Goal: Use online tool/utility

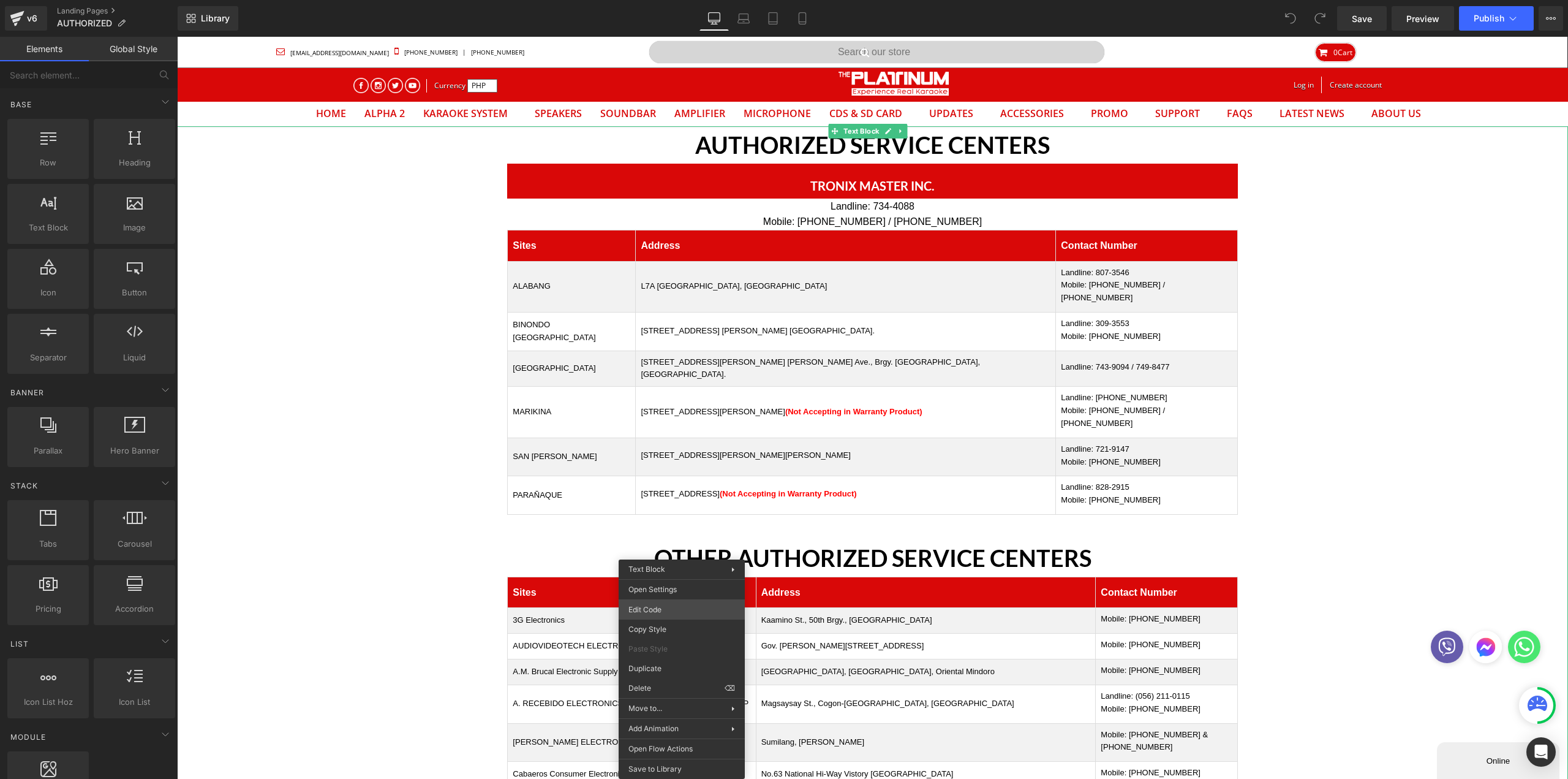
click at [677, 608] on body "You are previewing how the will restyle your page. You can not edit Elements in…" at bounding box center [784, 390] width 1568 height 779
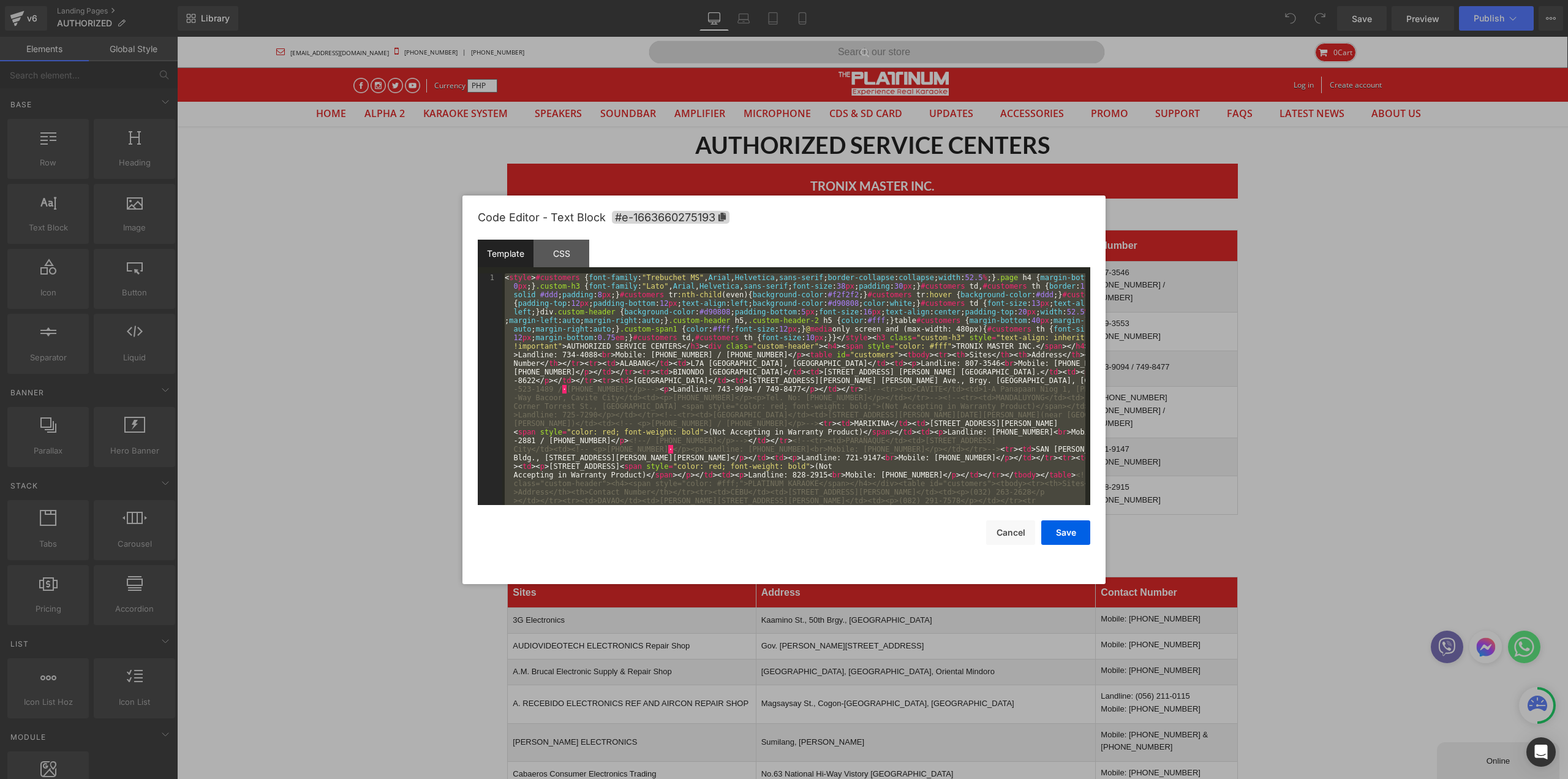
click at [809, 342] on div "< style > #customers { font-family : " Trebuchet MS " , Arial , Helvetica , san…" at bounding box center [793, 389] width 583 height 231
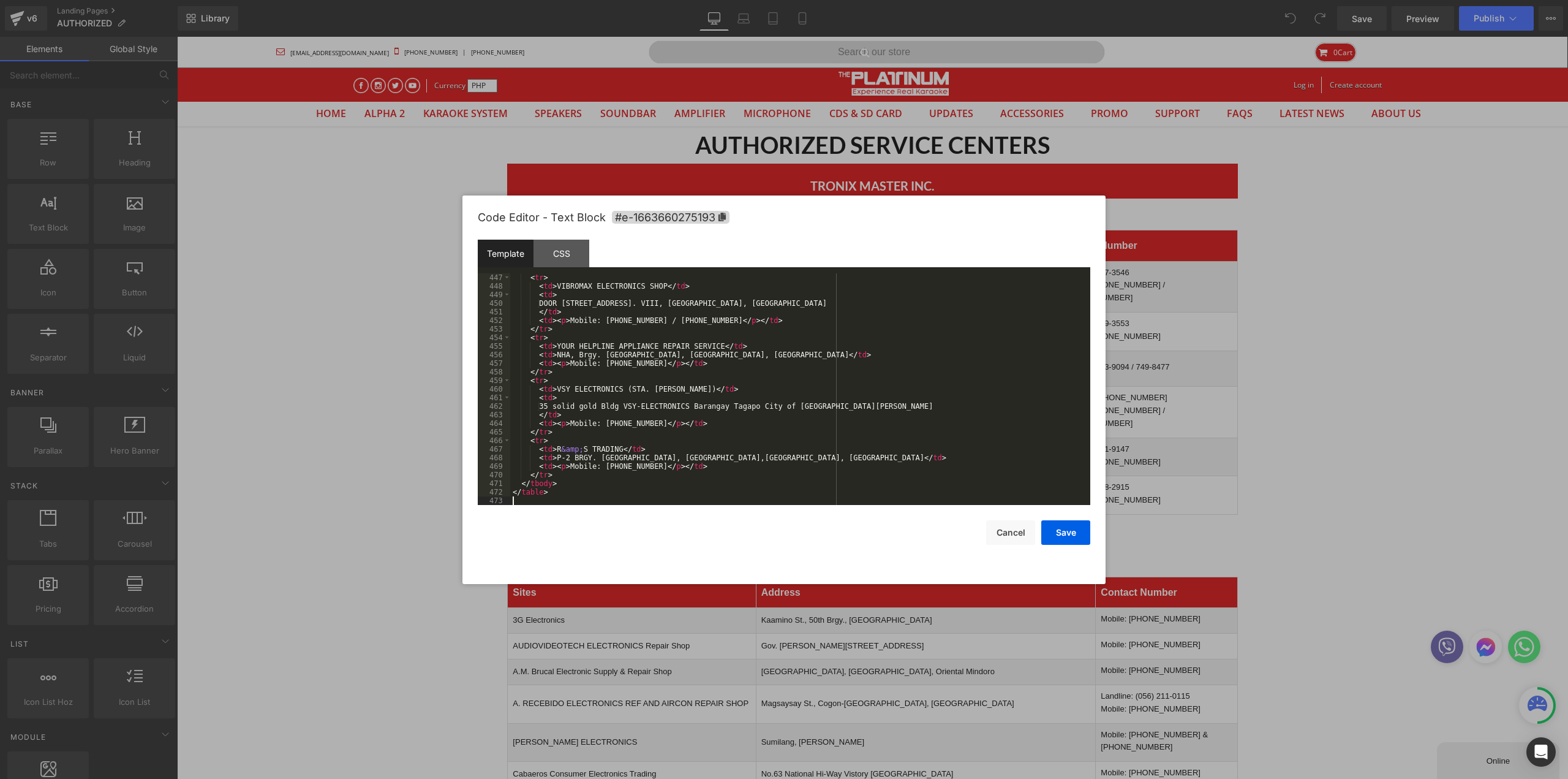
scroll to position [3904, 0]
click at [1060, 538] on button "Save" at bounding box center [1065, 532] width 49 height 24
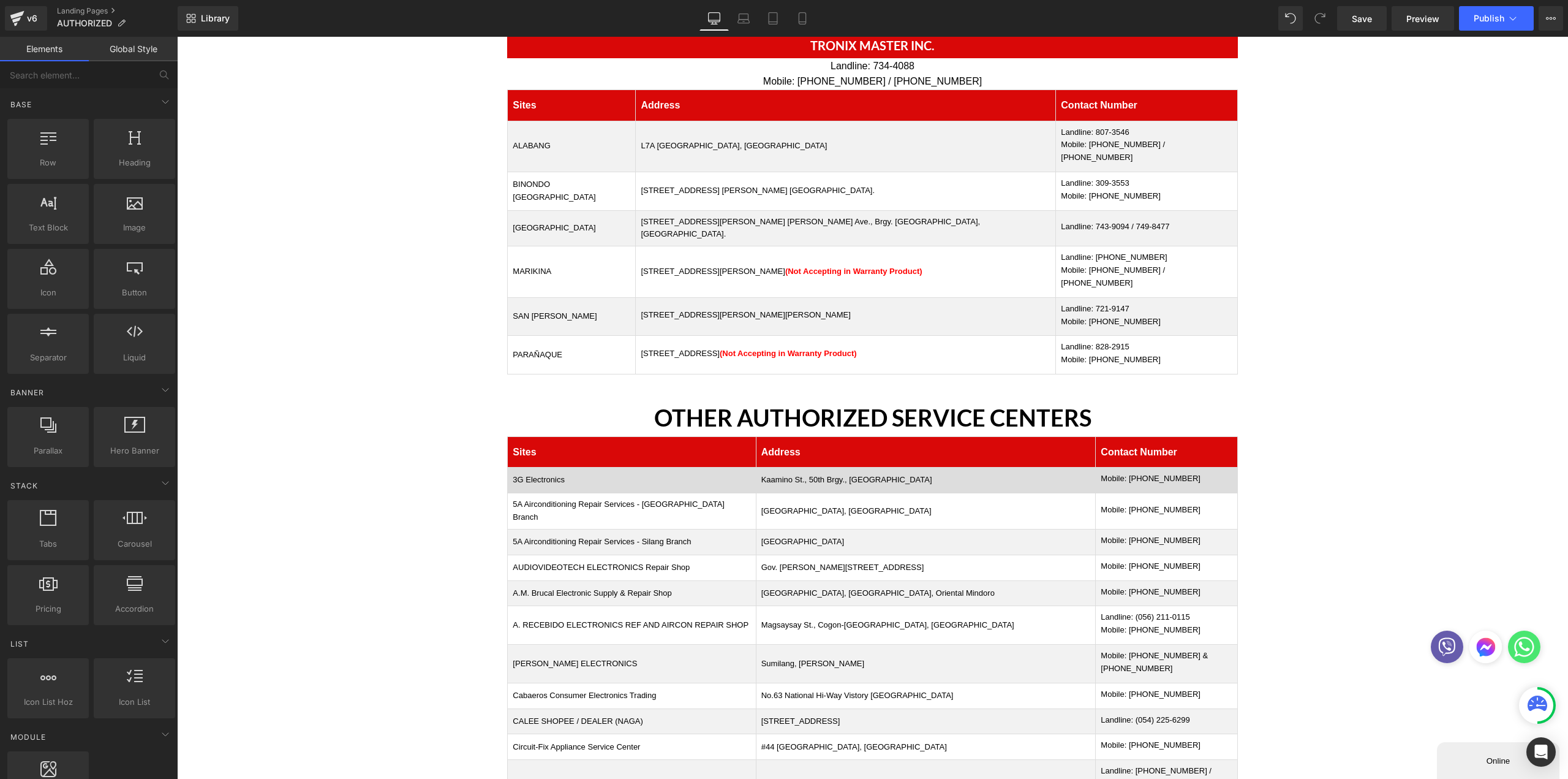
scroll to position [184, 0]
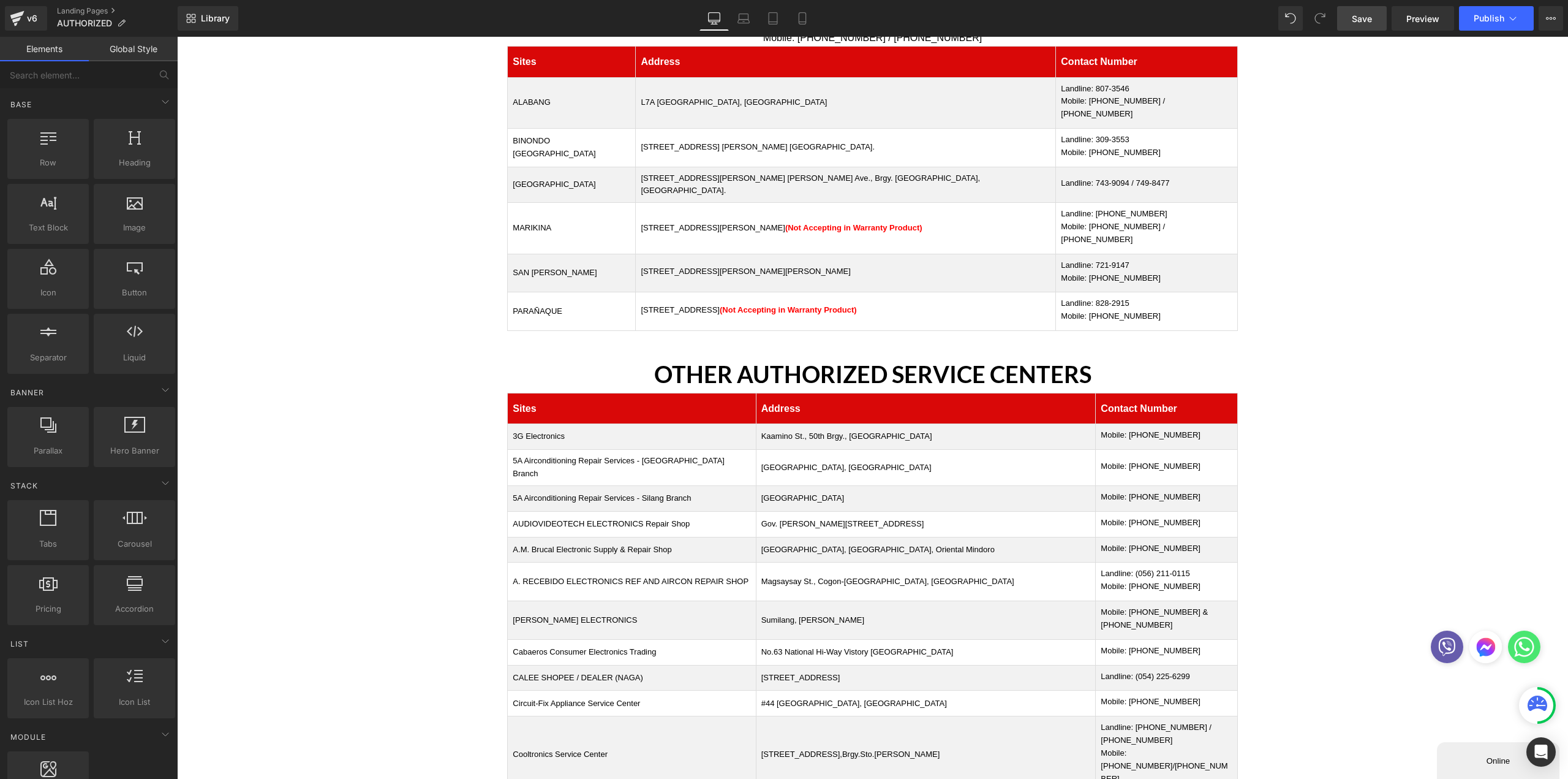
click at [1372, 18] on span "Save" at bounding box center [1362, 18] width 20 height 13
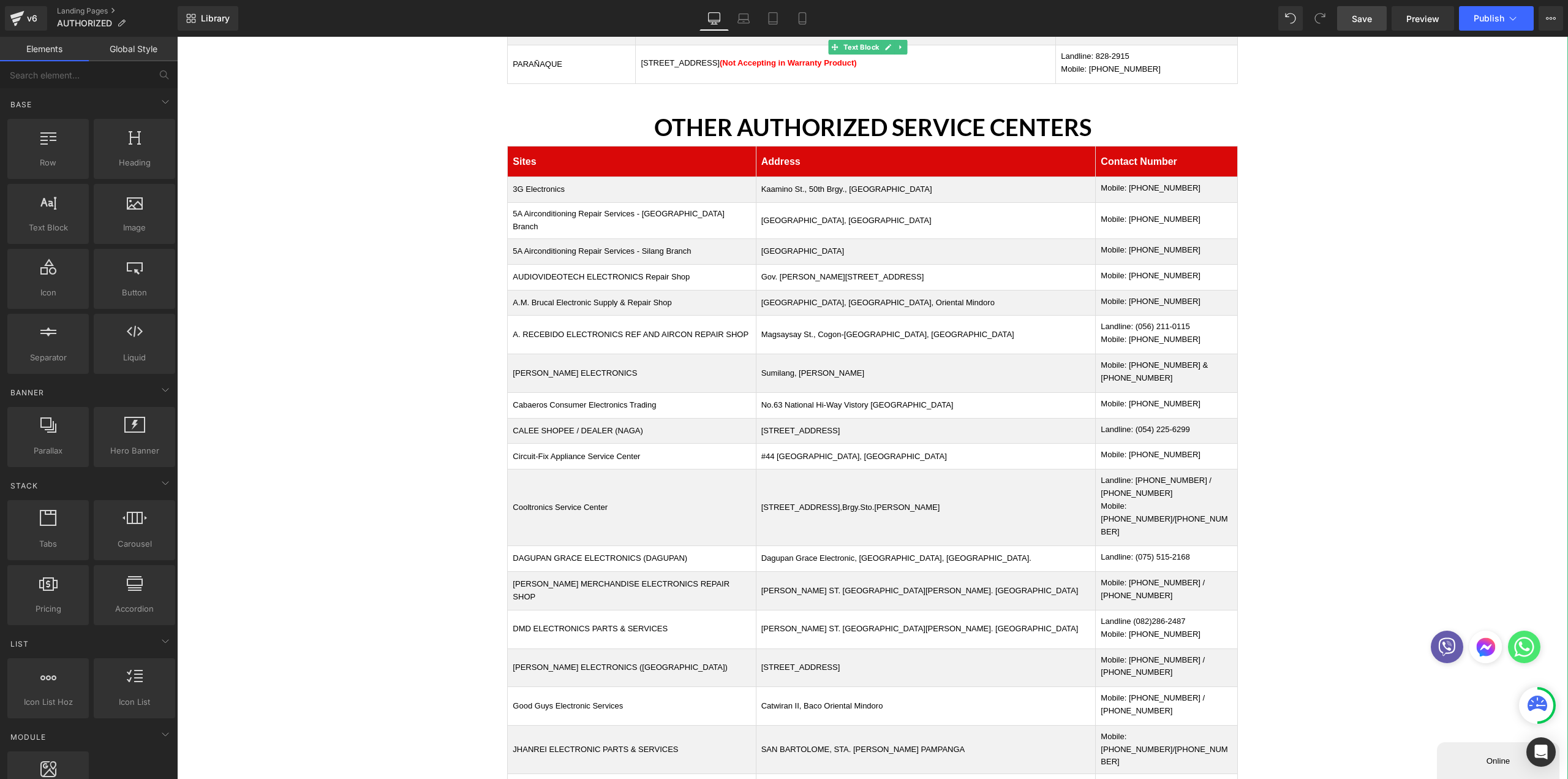
scroll to position [429, 0]
